Goal: Transaction & Acquisition: Subscribe to service/newsletter

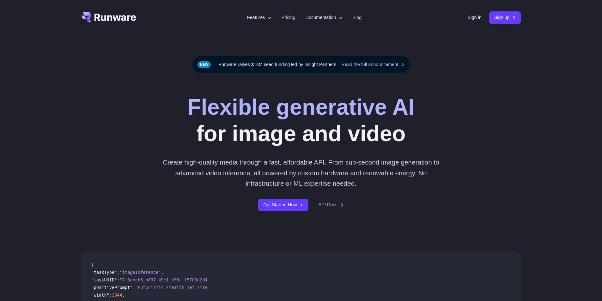
click at [282, 19] on link "Pricing" at bounding box center [289, 17] width 14 height 7
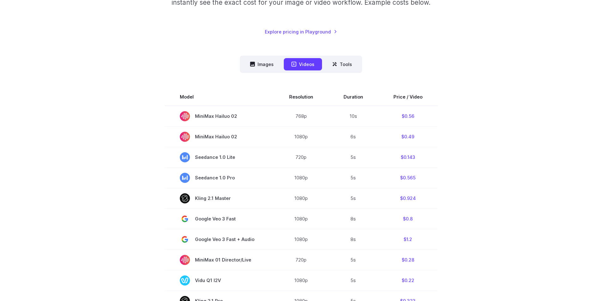
scroll to position [126, 0]
drag, startPoint x: 283, startPoint y: 64, endPoint x: 276, endPoint y: 64, distance: 7.6
click at [281, 64] on nav "Images Videos Tools ****** ****** *****" at bounding box center [301, 63] width 122 height 17
click at [272, 64] on button "Images" at bounding box center [261, 64] width 39 height 12
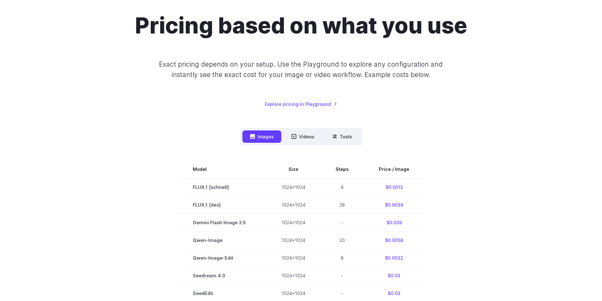
scroll to position [0, 0]
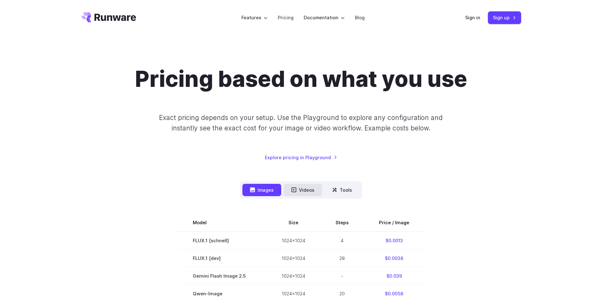
click at [309, 191] on button "Videos" at bounding box center [303, 190] width 38 height 12
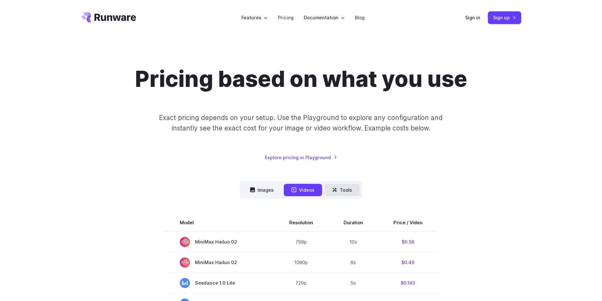
click at [342, 191] on button "Tools" at bounding box center [342, 190] width 35 height 12
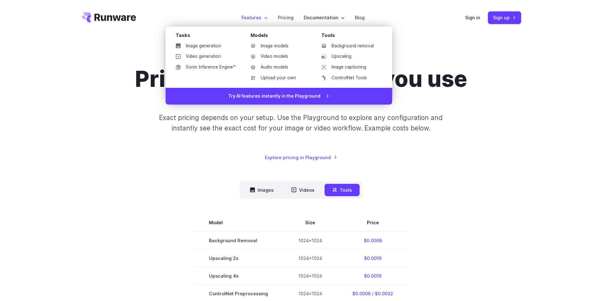
click at [256, 17] on label "Features" at bounding box center [254, 17] width 26 height 7
click at [282, 54] on link "Video models" at bounding box center [279, 56] width 66 height 9
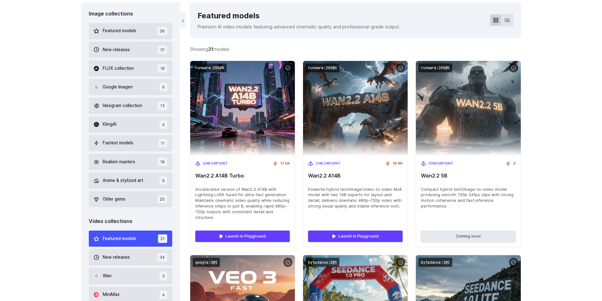
scroll to position [190, 0]
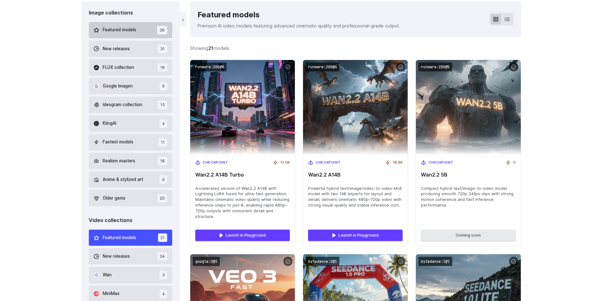
click at [116, 27] on span "Featured models" at bounding box center [119, 30] width 33 height 7
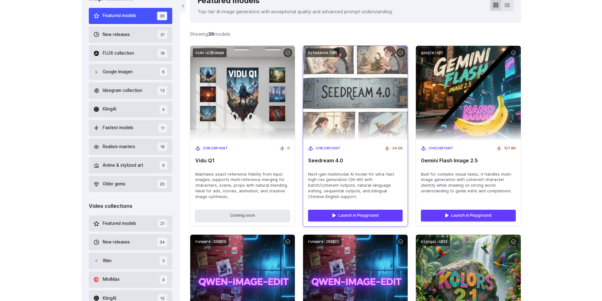
scroll to position [182, 0]
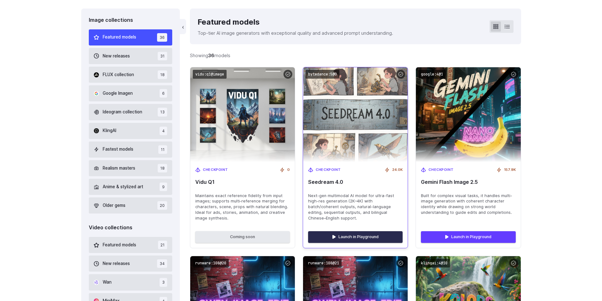
click at [355, 238] on link "Launch in Playground" at bounding box center [355, 236] width 94 height 11
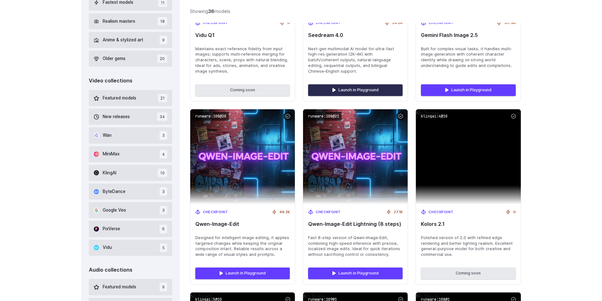
scroll to position [498, 0]
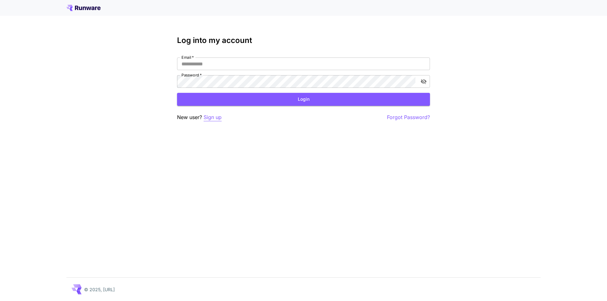
click at [218, 119] on p "Sign up" at bounding box center [213, 117] width 18 height 8
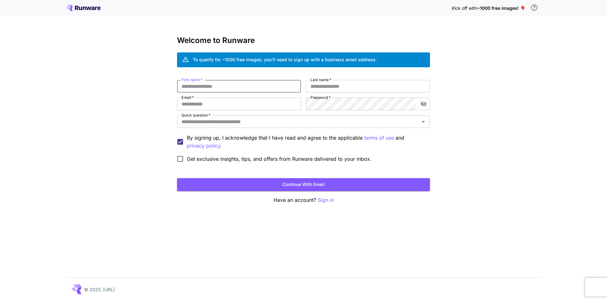
click at [248, 88] on input "First name   *" at bounding box center [239, 86] width 124 height 13
click at [220, 60] on div "To qualify for ~1000 free images, you’ll need to sign up with a business email …" at bounding box center [285, 59] width 184 height 7
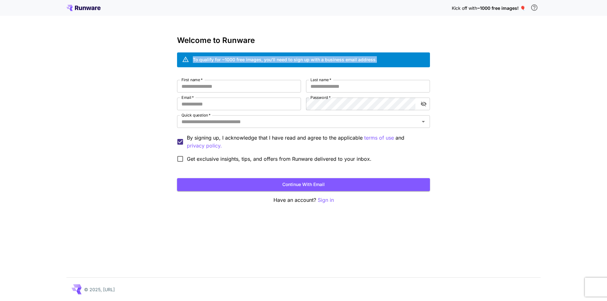
click at [220, 60] on div "To qualify for ~1000 free images, you’ll need to sign up with a business email …" at bounding box center [285, 59] width 184 height 7
